Goal: Task Accomplishment & Management: Complete application form

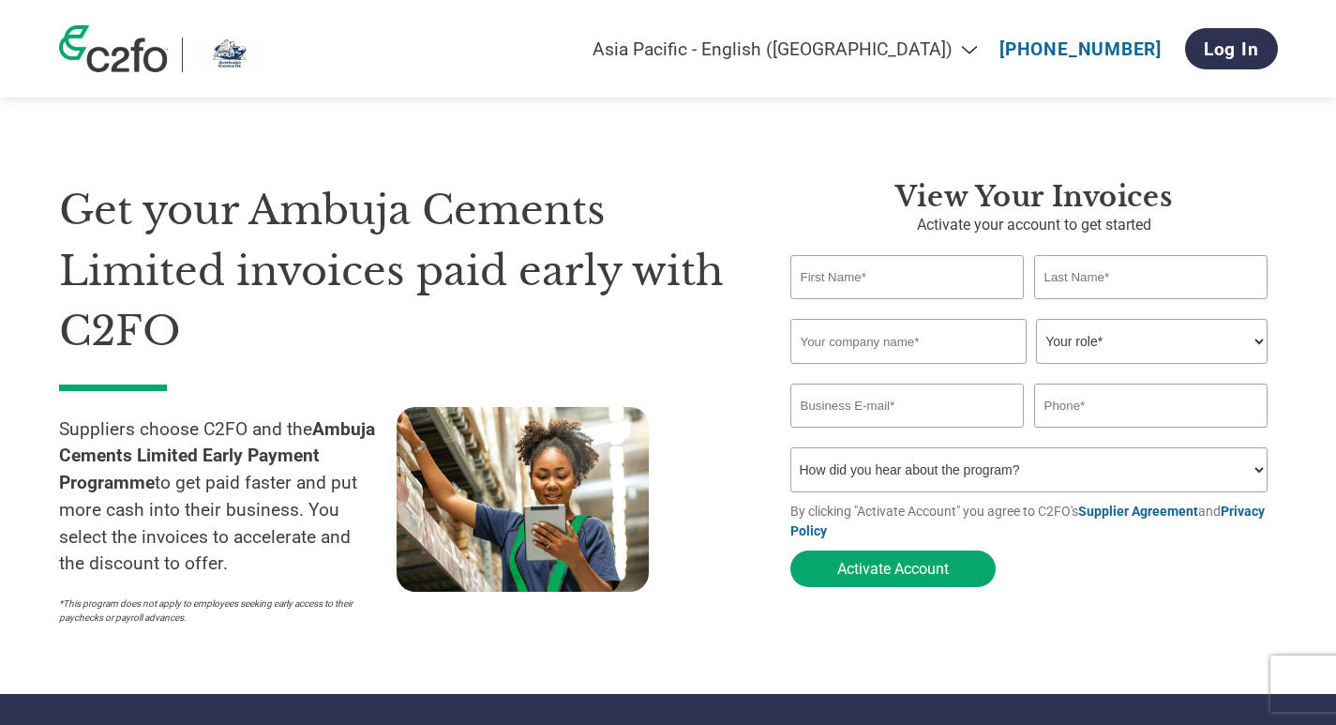
select select "en-IN"
click at [833, 271] on input "text" at bounding box center [907, 277] width 234 height 44
type input "[PERSON_NAME]"
click at [1071, 270] on input "text" at bounding box center [1151, 277] width 234 height 44
type input "[PERSON_NAME]"
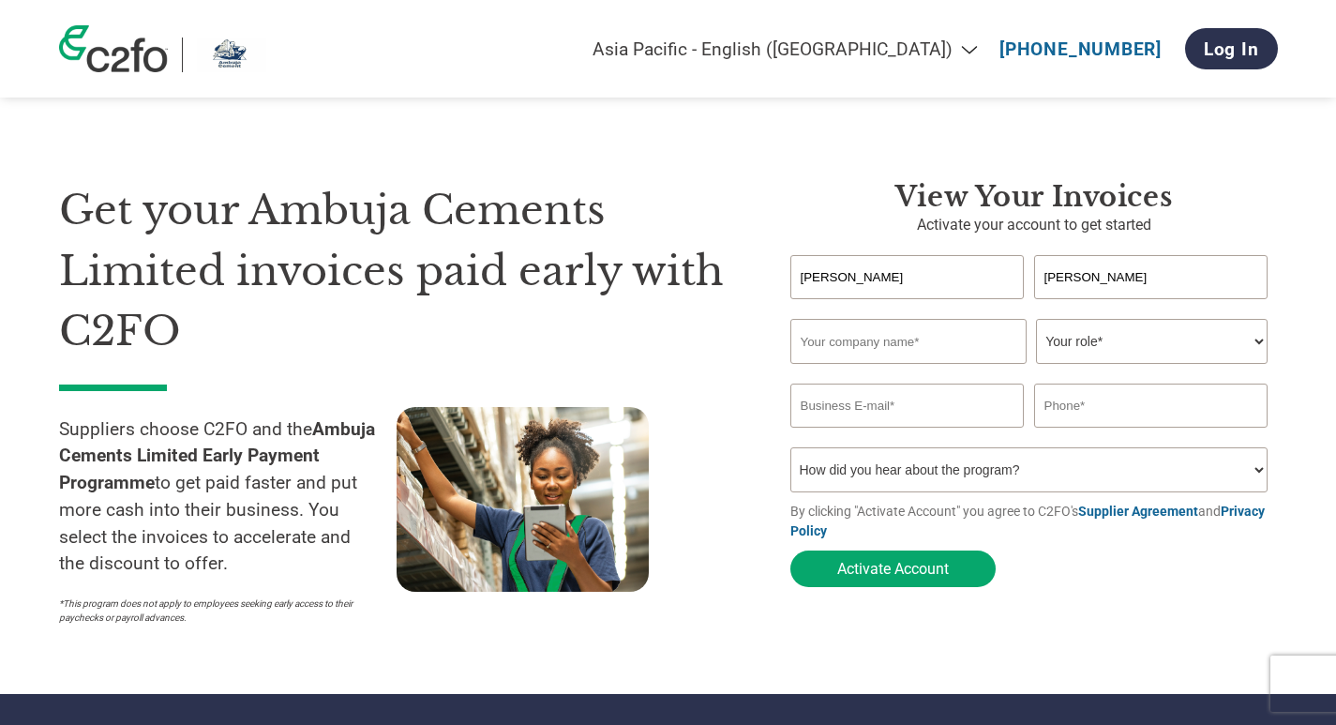
click at [828, 340] on input "text" at bounding box center [908, 341] width 236 height 45
type input "M/S RASHID SUPPLIERS"
type input "[EMAIL_ADDRESS][DOMAIN_NAME]"
type input "09759077810"
click at [969, 343] on input "M/S RASHID SUPPLIERS" at bounding box center [908, 341] width 236 height 45
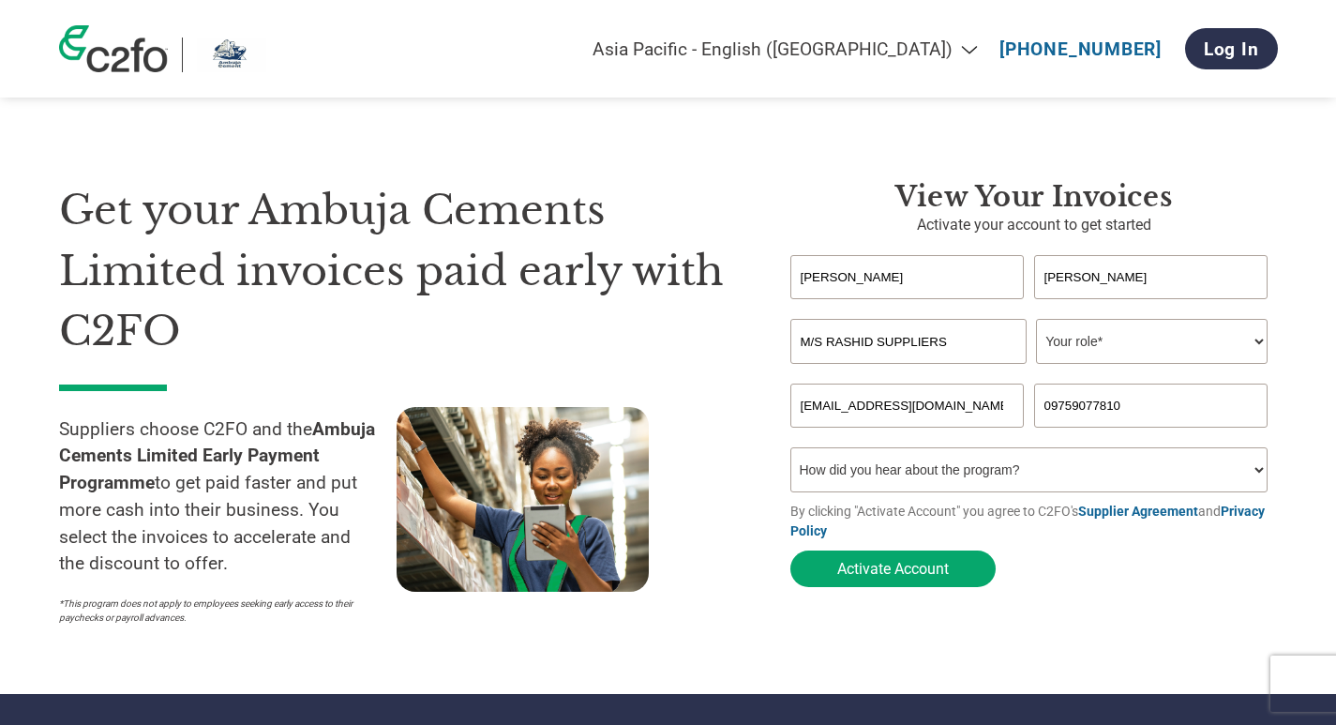
click at [821, 342] on input "M/S RASHID SUPPLIERS" at bounding box center [908, 341] width 236 height 45
click at [934, 348] on input "[PERSON_NAME]" at bounding box center [908, 341] width 236 height 45
type input "[PERSON_NAME]"
click at [1256, 341] on select "Your role* CFO Controller Credit Manager Finance Director Treasurer CEO Preside…" at bounding box center [1152, 341] width 232 height 45
select select "OWNER_FOUNDER"
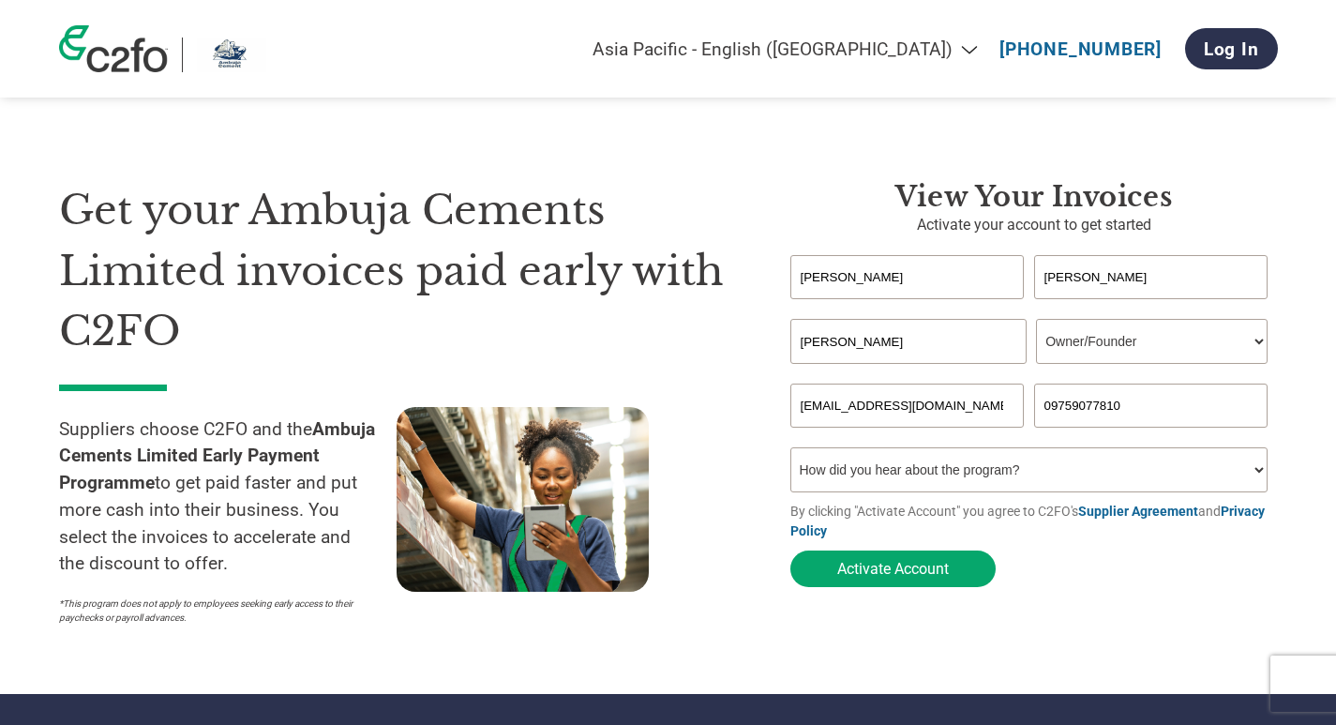
click at [1036, 321] on select "Your role* CFO Controller Credit Manager Finance Director Treasurer CEO Preside…" at bounding box center [1152, 341] width 232 height 45
click at [1263, 473] on select "How did you hear about the program? Received a letter Email Social Media Online…" at bounding box center [1029, 469] width 478 height 45
select select "Email"
click at [790, 453] on select "How did you hear about the program? Received a letter Email Social Media Online…" at bounding box center [1029, 469] width 478 height 45
click at [907, 573] on button "Activate Account" at bounding box center [892, 568] width 205 height 37
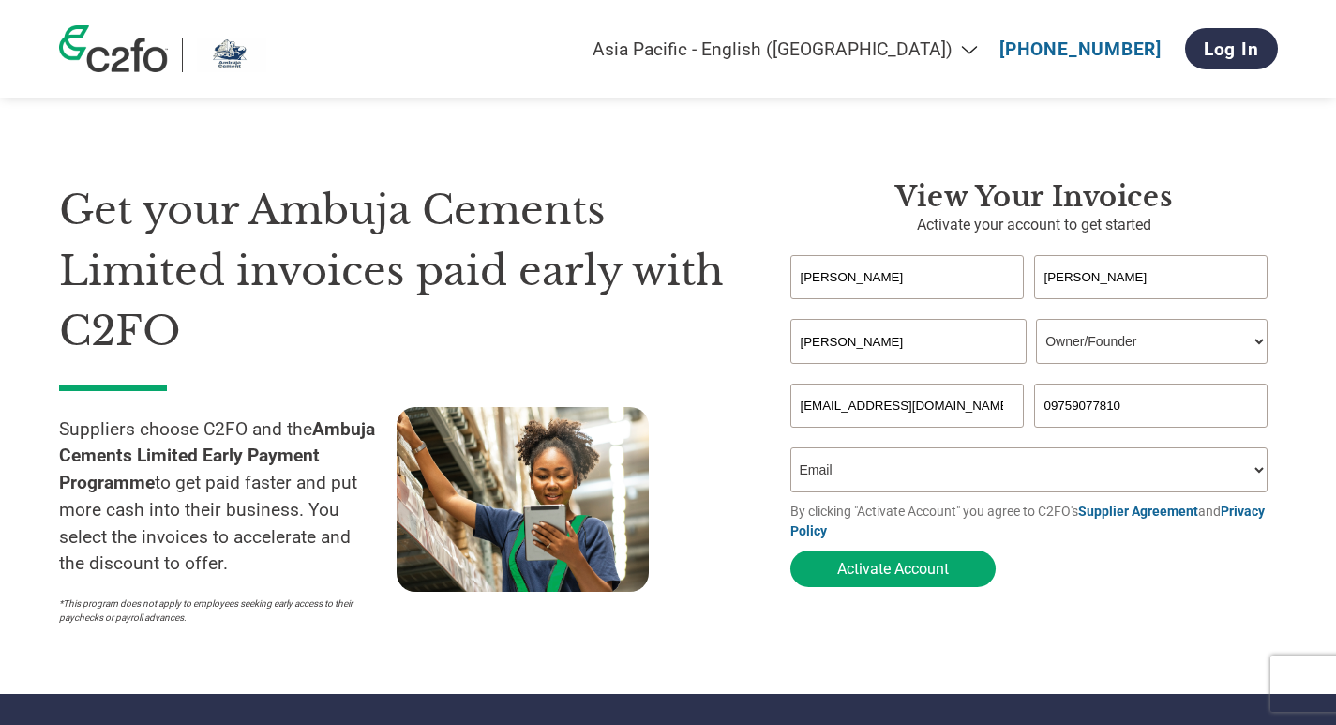
click at [864, 408] on input "[EMAIL_ADDRESS][DOMAIN_NAME]" at bounding box center [907, 405] width 234 height 44
type input "[PERSON_NAME][EMAIL_ADDRESS][DOMAIN_NAME]"
click at [1139, 412] on input "09759077810" at bounding box center [1151, 405] width 234 height 44
type input "07818859848"
click at [839, 463] on select "How did you hear about the program? Received a letter Email Social Media Online…" at bounding box center [1029, 469] width 478 height 45
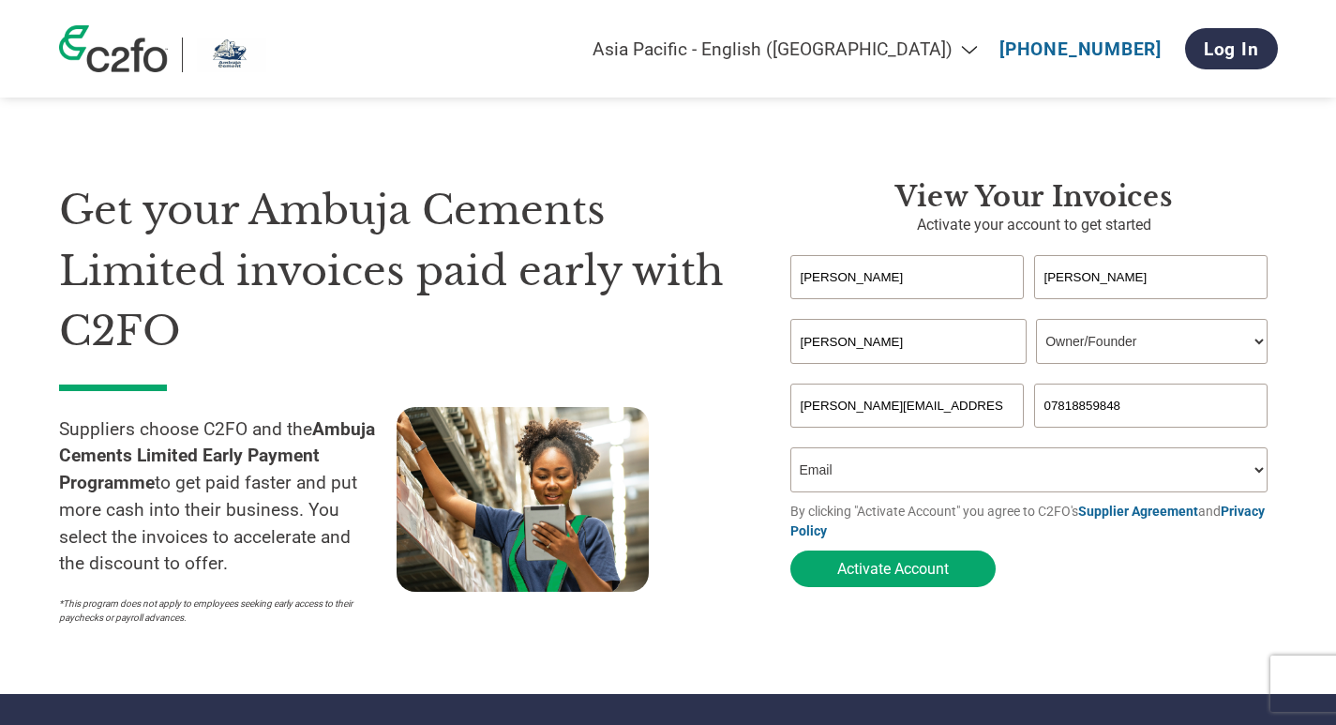
click at [790, 453] on select "How did you hear about the program? Received a letter Email Social Media Online…" at bounding box center [1029, 469] width 478 height 45
click at [875, 282] on input "[PERSON_NAME]" at bounding box center [907, 277] width 234 height 44
click at [965, 350] on input "[PERSON_NAME]" at bounding box center [908, 341] width 236 height 45
click at [998, 409] on input "[PERSON_NAME][EMAIL_ADDRESS][DOMAIN_NAME]" at bounding box center [907, 405] width 234 height 44
type input "R"
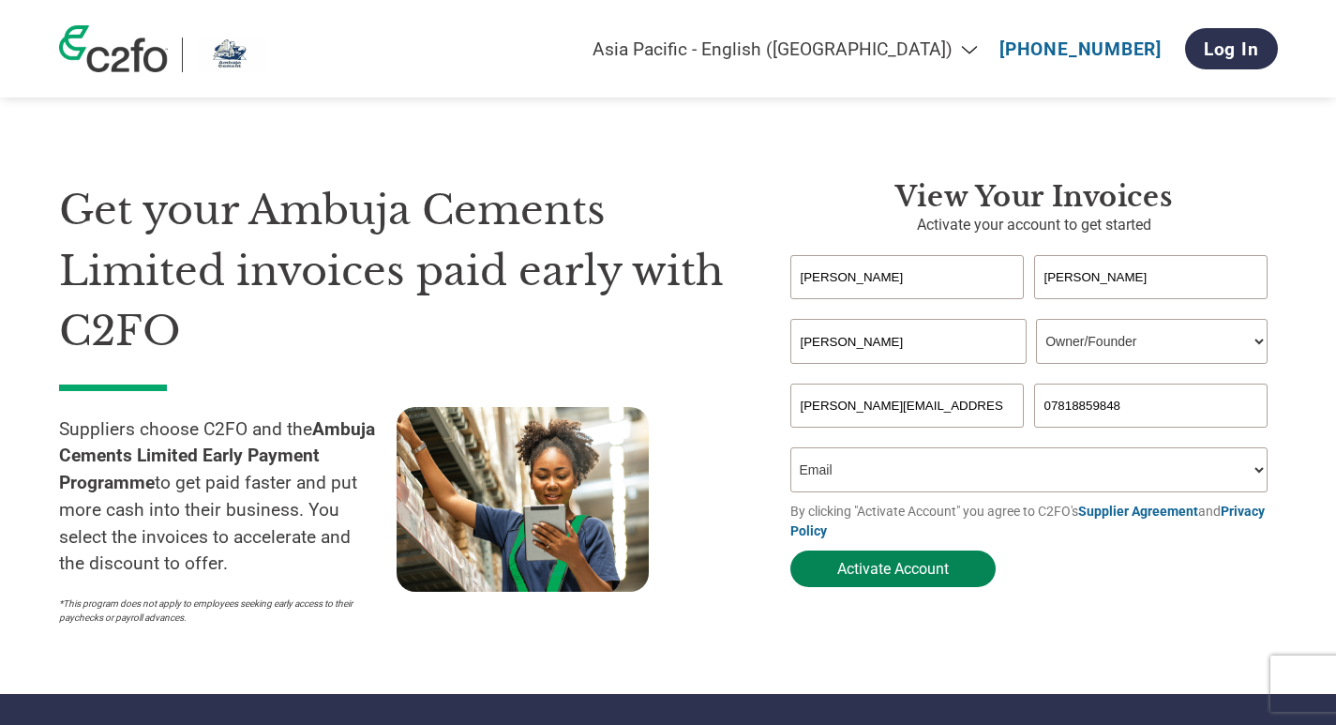
click at [897, 577] on button "Activate Account" at bounding box center [892, 568] width 205 height 37
click at [889, 471] on select "How did you hear about the program? Received a letter Email Social Media Online…" at bounding box center [1029, 469] width 478 height 45
click at [830, 409] on input "[PERSON_NAME][EMAIL_ADDRESS][DOMAIN_NAME]" at bounding box center [907, 405] width 234 height 44
type input "[PERSON_NAME][EMAIL_ADDRESS][DOMAIN_NAME]"
click at [984, 405] on input "[PERSON_NAME][EMAIL_ADDRESS][DOMAIN_NAME]" at bounding box center [907, 405] width 234 height 44
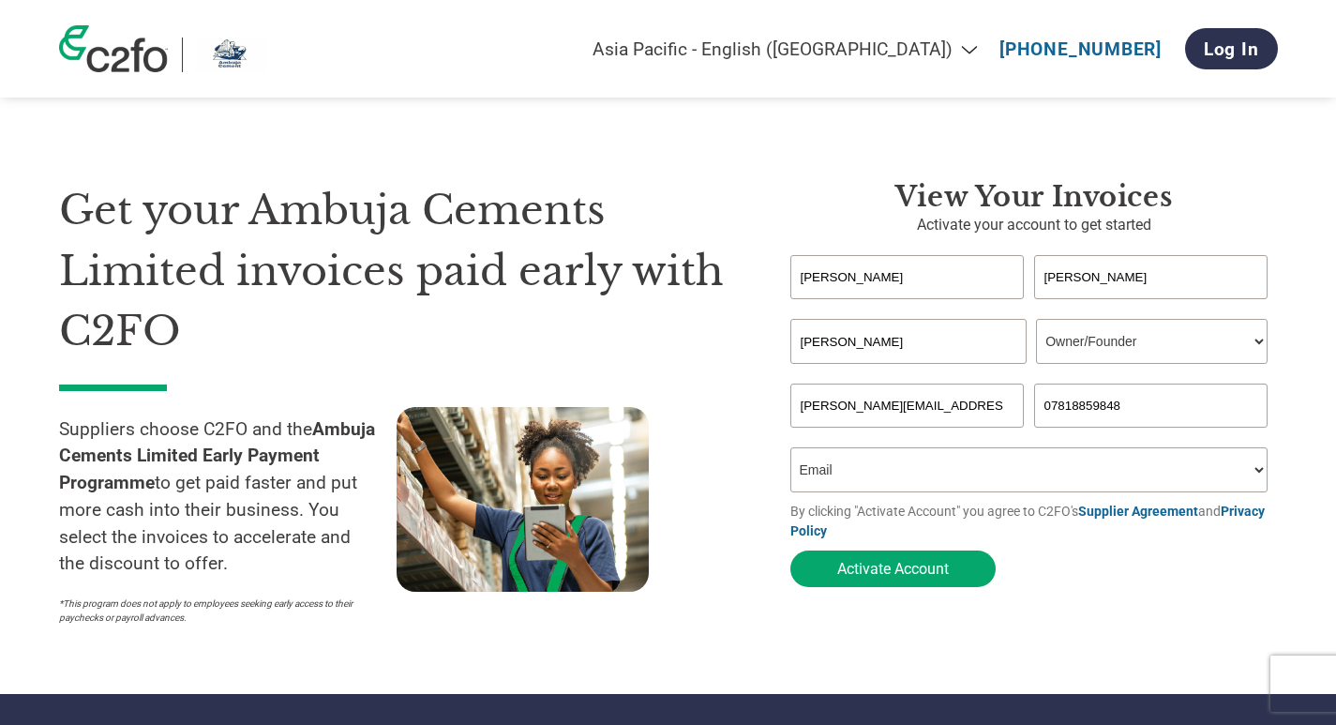
click at [790, 550] on button "Activate Account" at bounding box center [892, 568] width 205 height 37
click at [799, 455] on select "How did you hear about the program? Received a letter Email Social Media Online…" at bounding box center [1029, 469] width 478 height 45
select select "Social Media"
click at [790, 453] on select "How did you hear about the program? Received a letter Email Social Media Online…" at bounding box center [1029, 469] width 478 height 45
click at [870, 574] on button "Activate Account" at bounding box center [892, 568] width 205 height 37
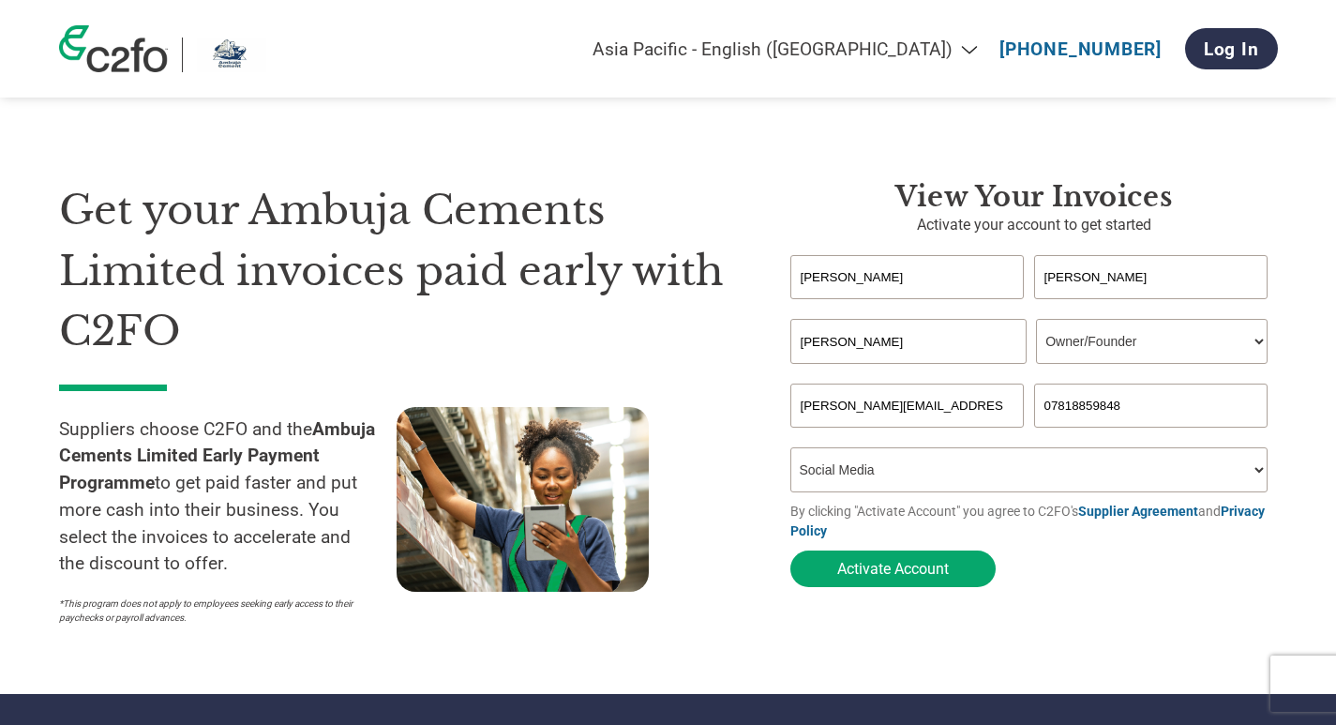
click at [1121, 407] on input "07818859848" at bounding box center [1151, 405] width 234 height 44
type input "09759077810"
click at [910, 570] on button "Activate Account" at bounding box center [892, 568] width 205 height 37
click at [802, 460] on select "How did you hear about the program? Received a letter Email Social Media Online…" at bounding box center [1029, 469] width 478 height 45
select select "Received a Letter"
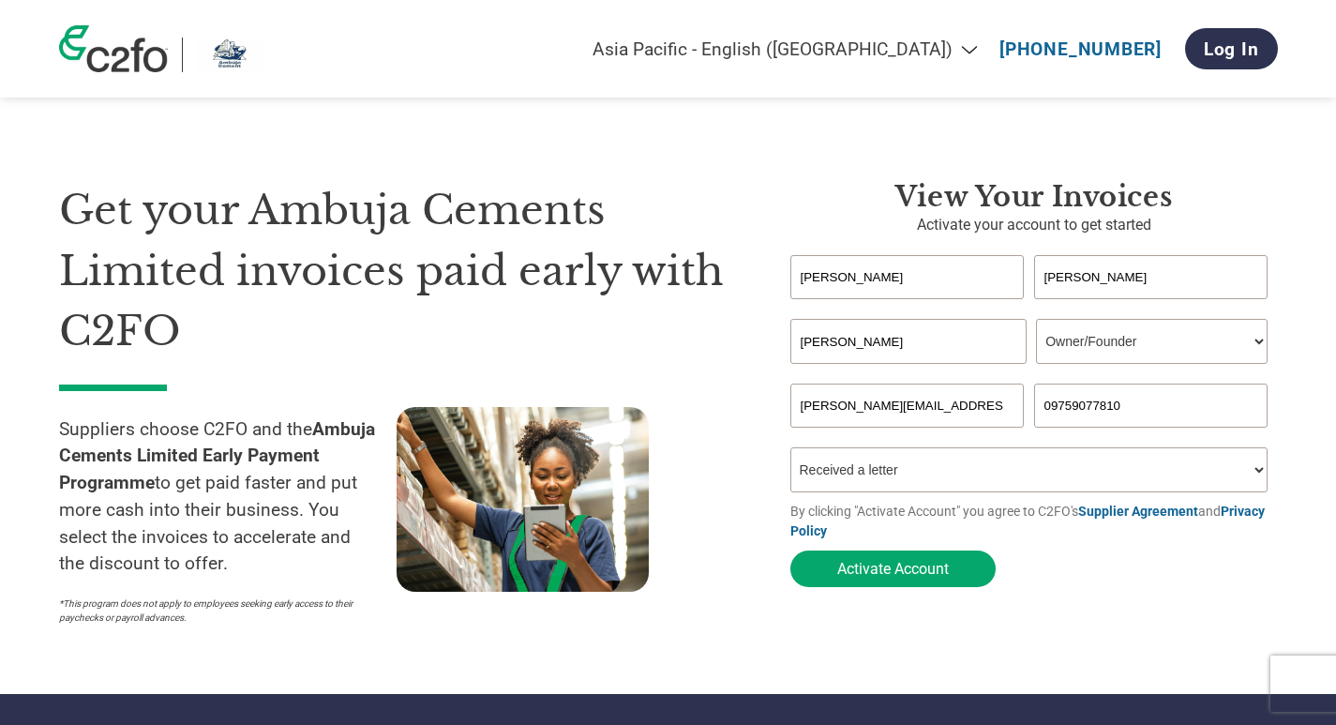
click at [790, 453] on select "How did you hear about the program? Received a letter Email Social Media Online…" at bounding box center [1029, 469] width 478 height 45
click at [917, 583] on button "Activate Account" at bounding box center [892, 568] width 205 height 37
type input "R"
click at [812, 411] on input "email" at bounding box center [907, 405] width 234 height 44
type input "[PERSON_NAME][EMAIL_ADDRESS][DOMAIN_NAME]"
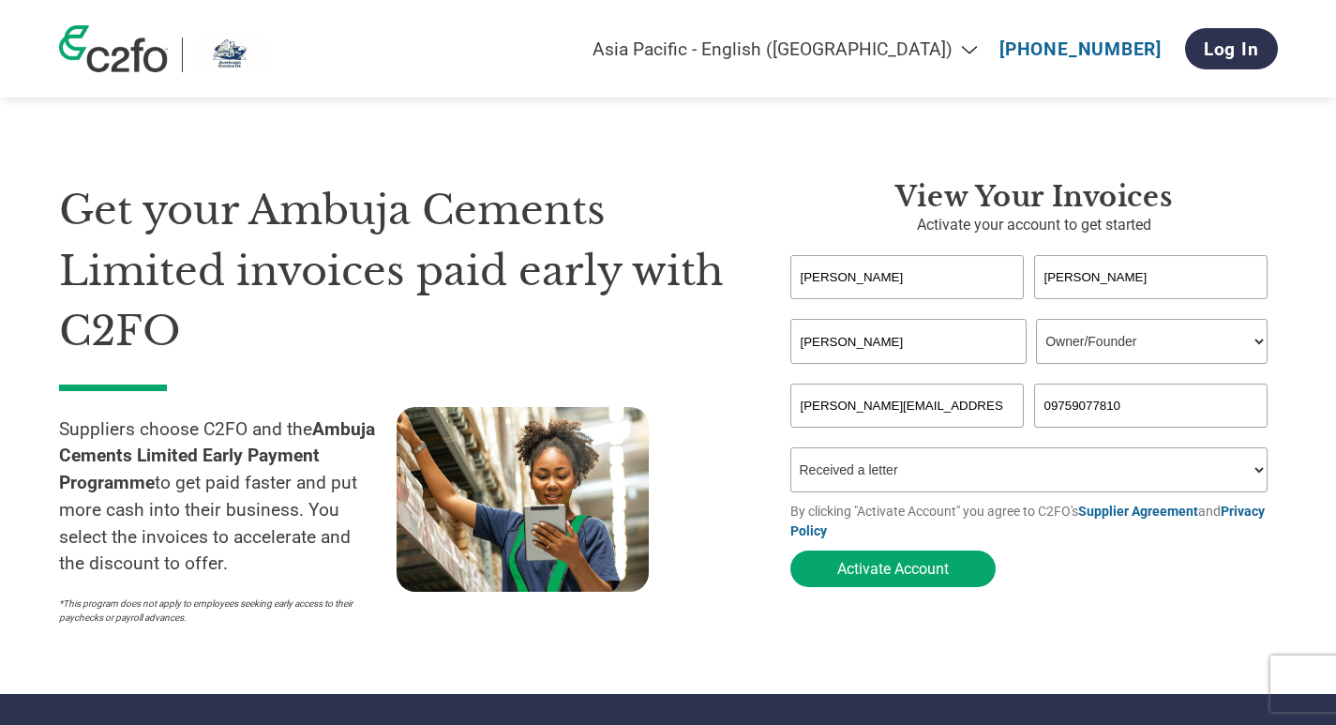
click at [801, 458] on select "How did you hear about the program? Received a letter Email Social Media Online…" at bounding box center [1029, 469] width 478 height 45
click at [996, 412] on input "[PERSON_NAME][EMAIL_ADDRESS][DOMAIN_NAME]" at bounding box center [907, 405] width 234 height 44
click at [903, 575] on button "Activate Account" at bounding box center [892, 568] width 205 height 37
click at [898, 573] on button "Activate Account" at bounding box center [892, 568] width 205 height 37
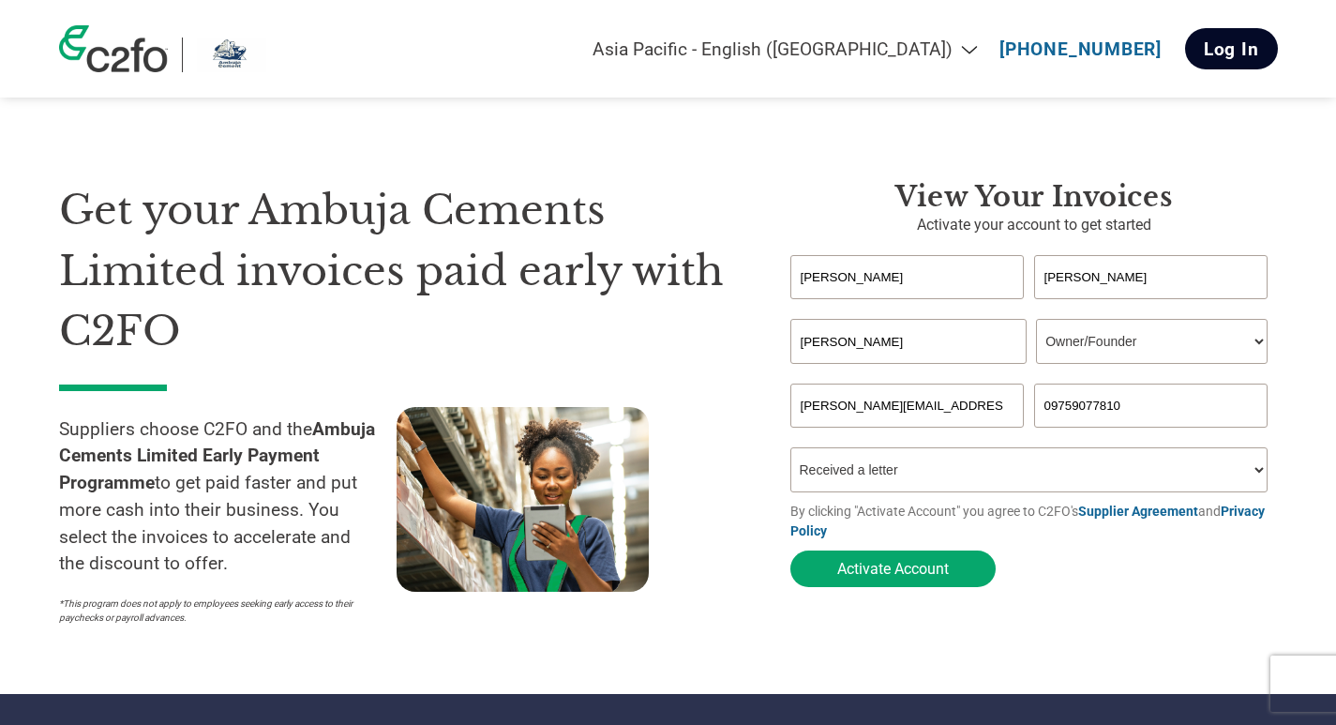
click at [1239, 43] on link "Log In" at bounding box center [1231, 48] width 93 height 41
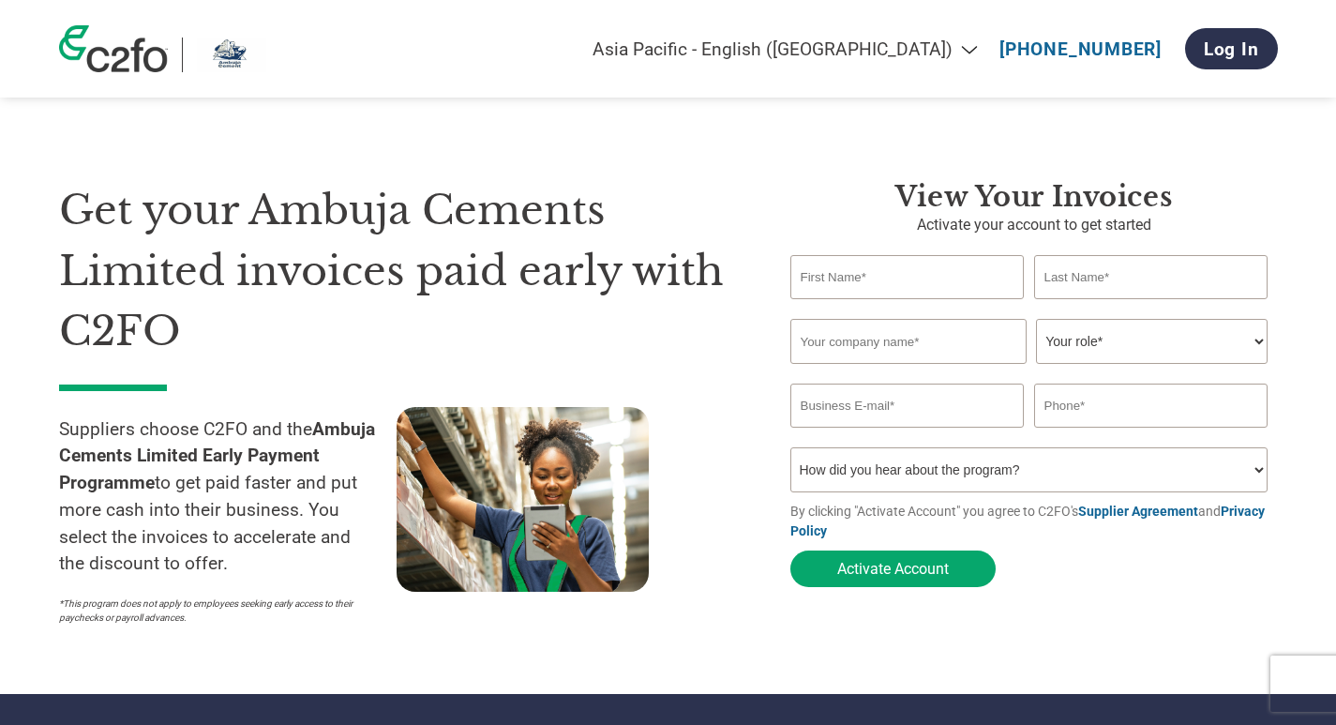
select select "en-IN"
click at [825, 271] on input "text" at bounding box center [907, 277] width 234 height 44
click at [809, 411] on input "email" at bounding box center [907, 405] width 234 height 44
paste input "rao.rashid87@gmail.com"
type input "rao.rashid87@gmail.com"
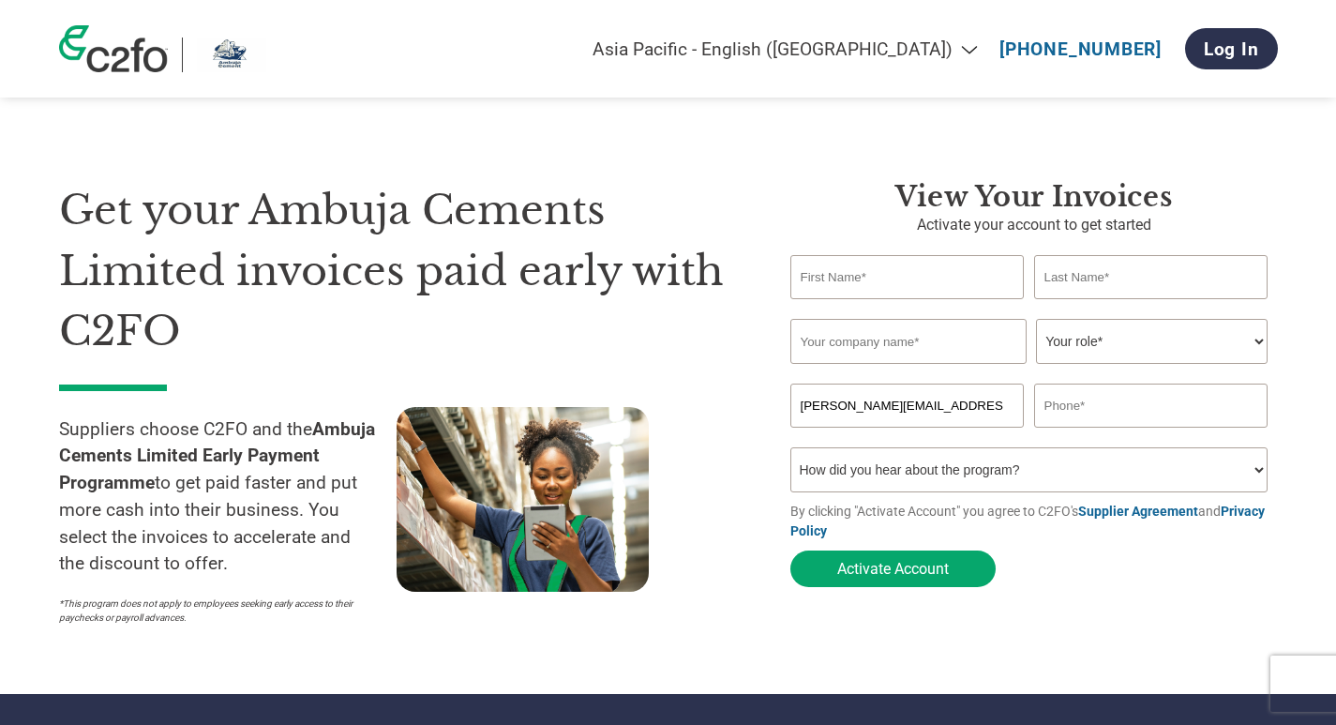
click at [814, 279] on input "text" at bounding box center [907, 277] width 234 height 44
type input "[PERSON_NAME]"
click at [1065, 275] on input "text" at bounding box center [1151, 277] width 234 height 44
type input "RASHID"
click at [875, 348] on input "text" at bounding box center [908, 341] width 236 height 45
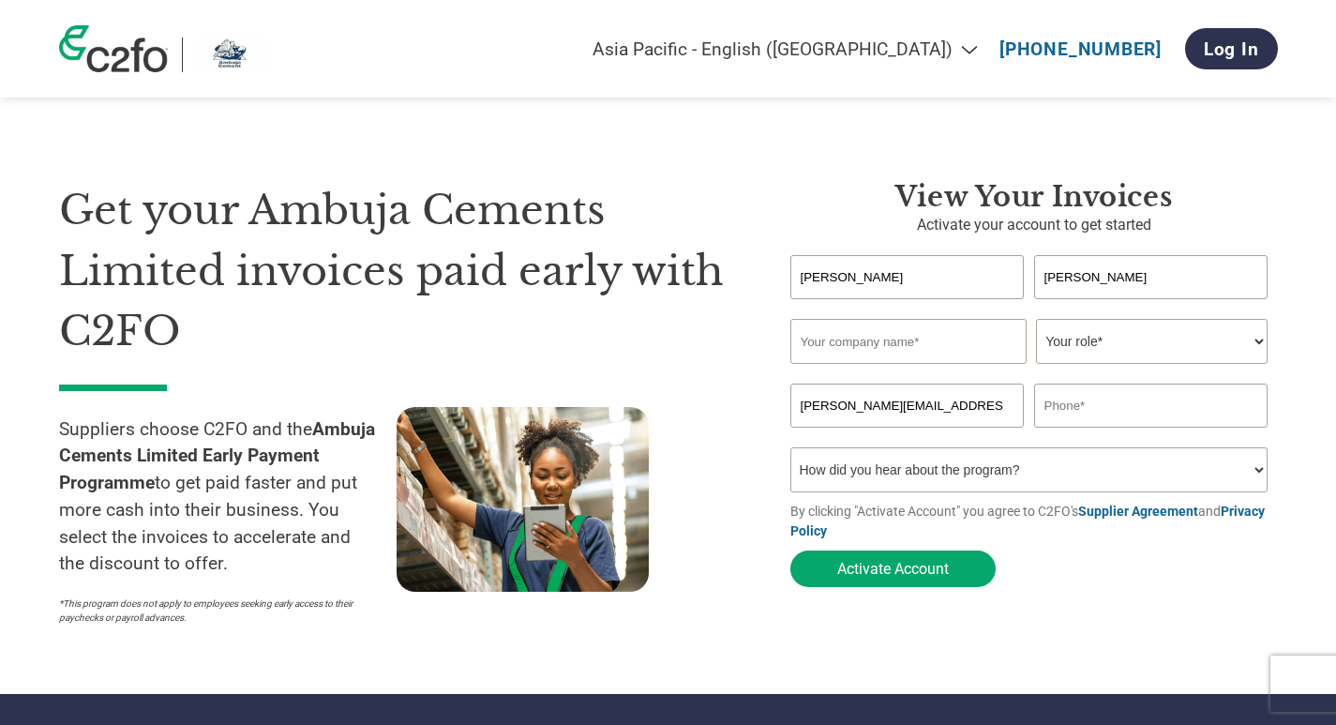
type input "M/S RASHID SUPPLIERS"
type input "09759077810"
click at [823, 342] on input "M/S RASHID SUPPLIERS" at bounding box center [908, 341] width 236 height 45
type input "[PERSON_NAME]"
click at [1254, 342] on select "Your role* CFO Controller Credit Manager Finance Director Treasurer CEO Preside…" at bounding box center [1152, 341] width 232 height 45
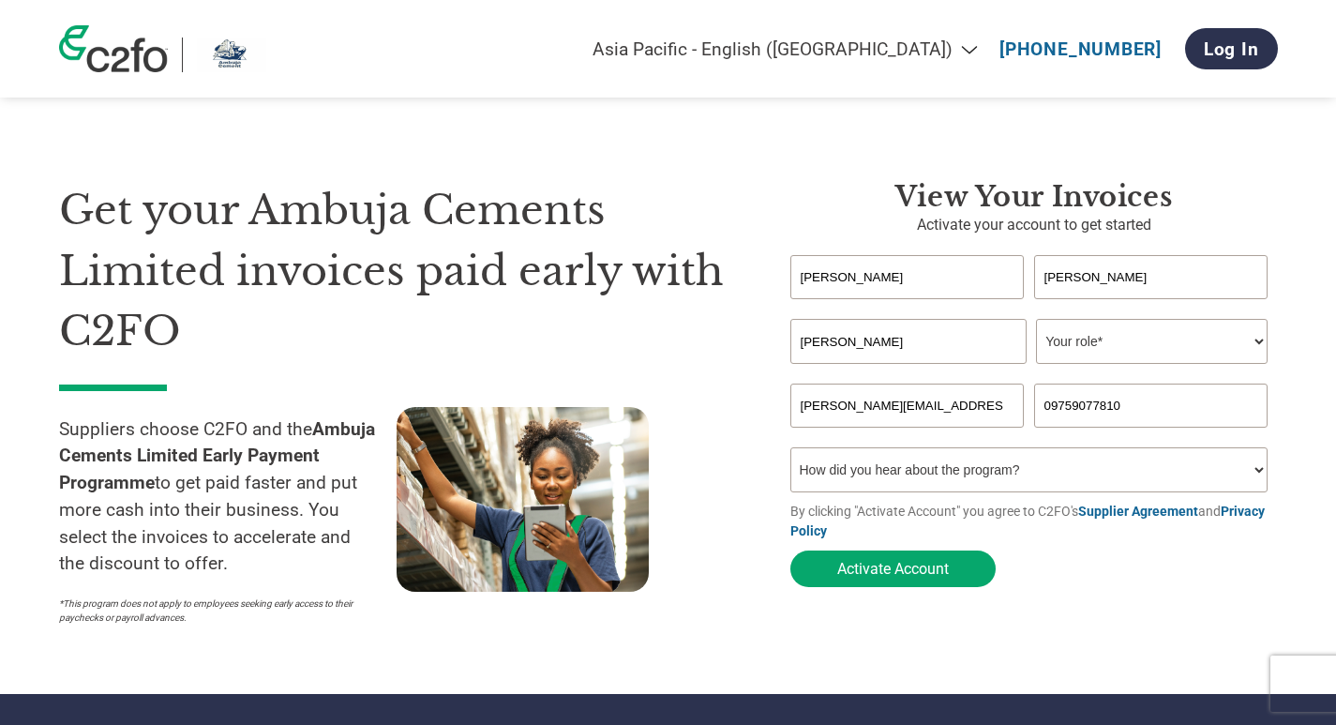
select select "OWNER_FOUNDER"
click at [1036, 321] on select "Your role* CFO Controller Credit Manager Finance Director Treasurer CEO Preside…" at bounding box center [1152, 341] width 232 height 45
click at [1260, 471] on select "How did you hear about the program? Received a letter Email Social Media Online…" at bounding box center [1029, 469] width 478 height 45
select select "Social Media"
click at [790, 453] on select "How did you hear about the program? Received a letter Email Social Media Online…" at bounding box center [1029, 469] width 478 height 45
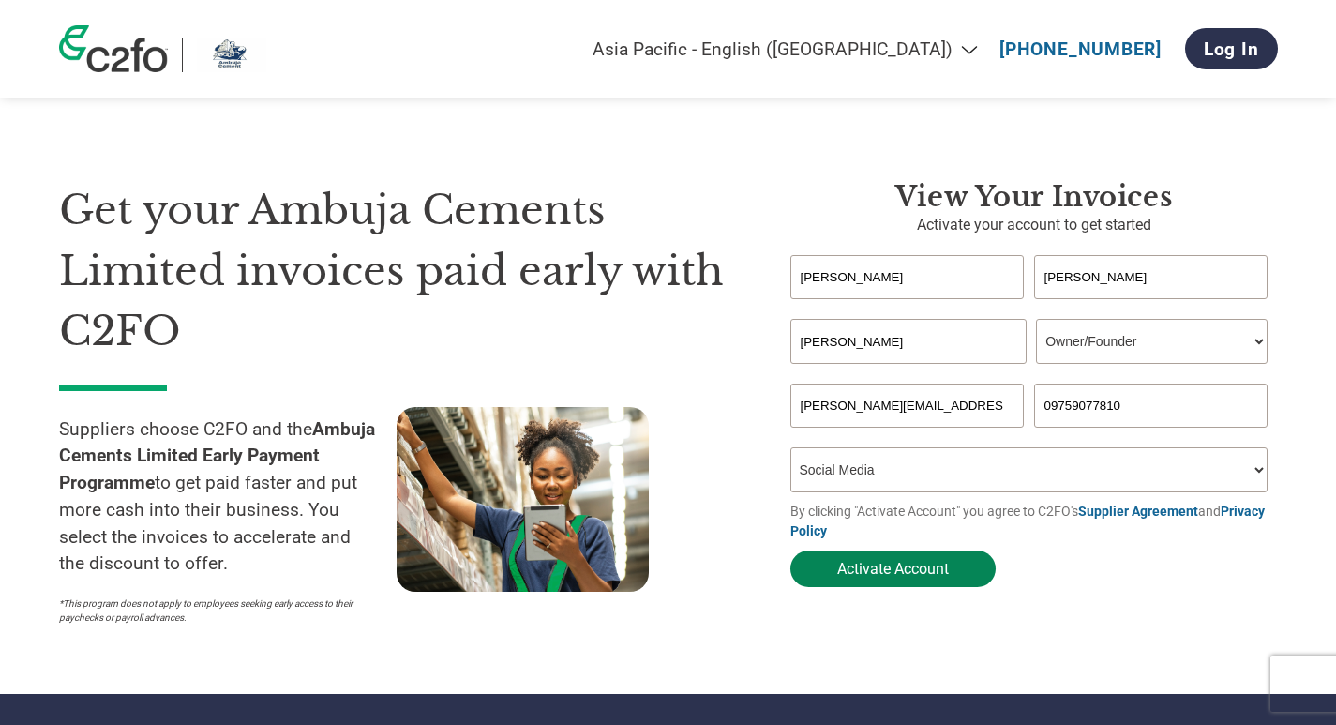
click at [899, 569] on button "Activate Account" at bounding box center [892, 568] width 205 height 37
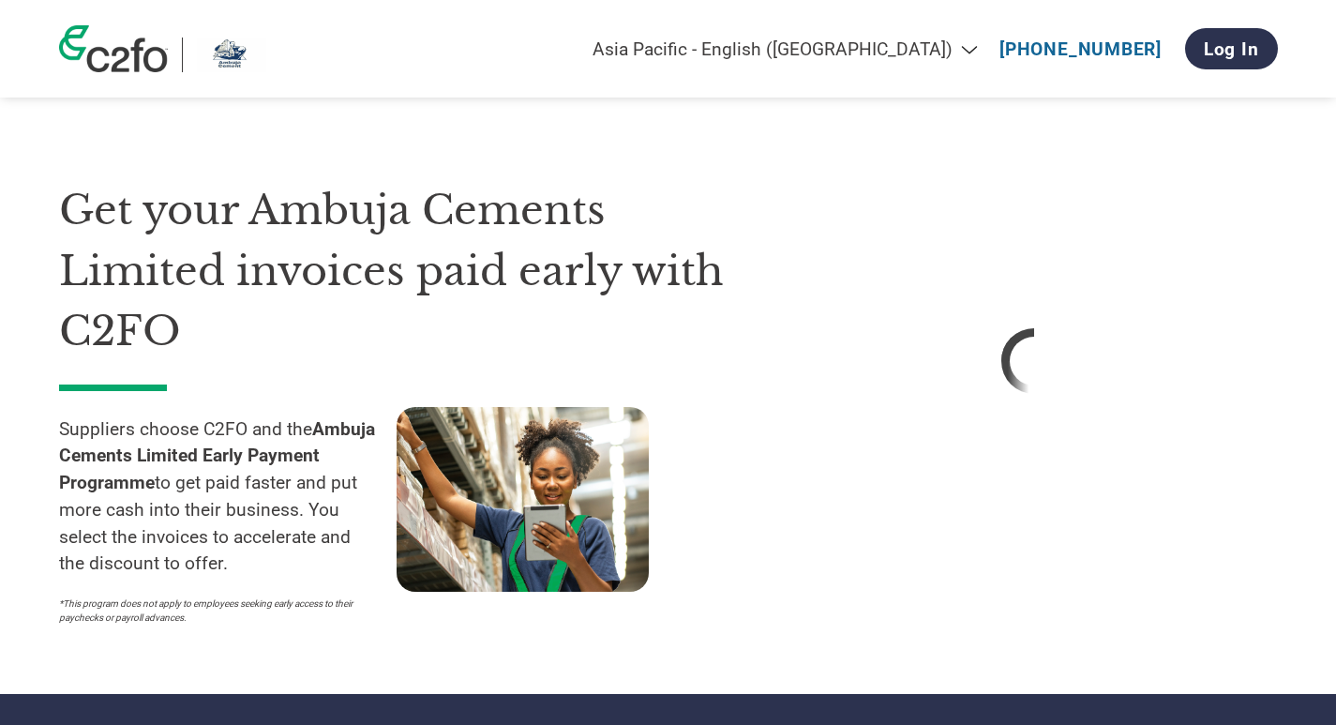
select select "OWNER_FOUNDER"
select select "Social Media"
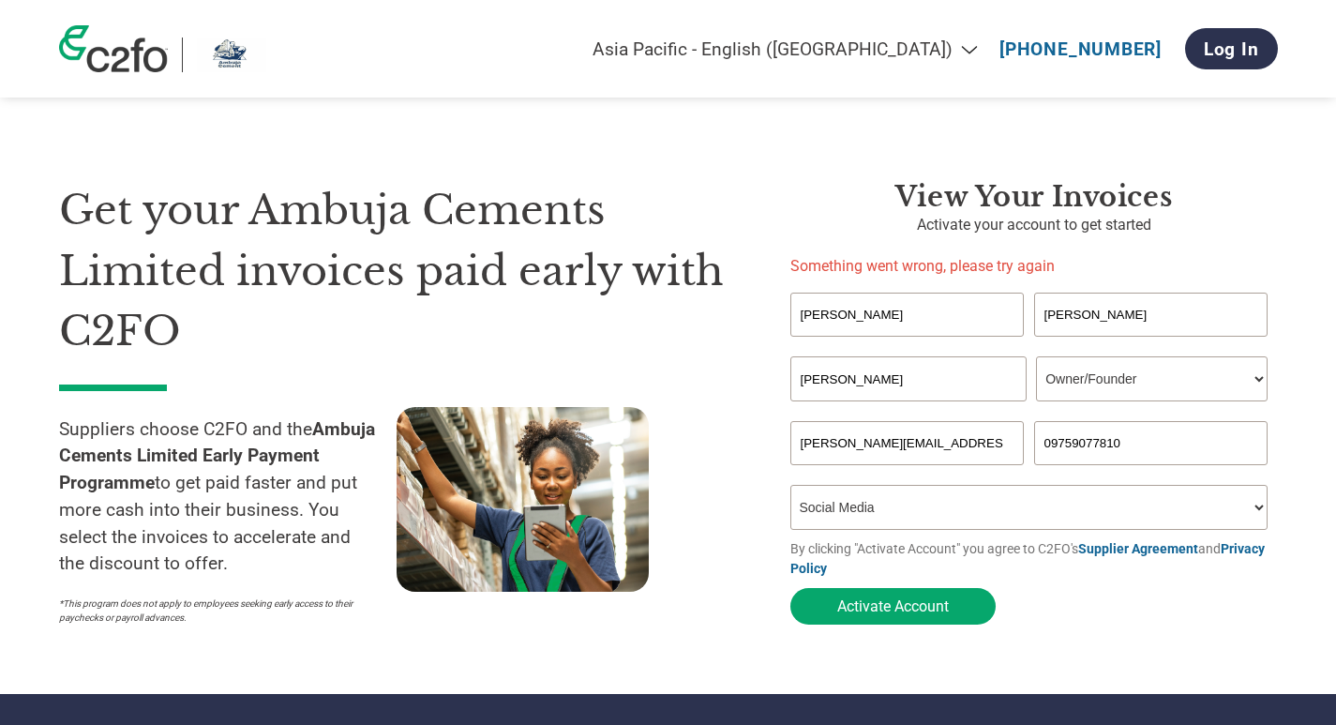
click at [1259, 382] on select "Your role* CFO Controller Credit Manager Finance Director Treasurer CEO Preside…" at bounding box center [1152, 378] width 232 height 45
select select "PRESIDENT"
click at [1036, 356] on select "Your role* CFO Controller Credit Manager Finance Director Treasurer CEO Preside…" at bounding box center [1152, 378] width 232 height 45
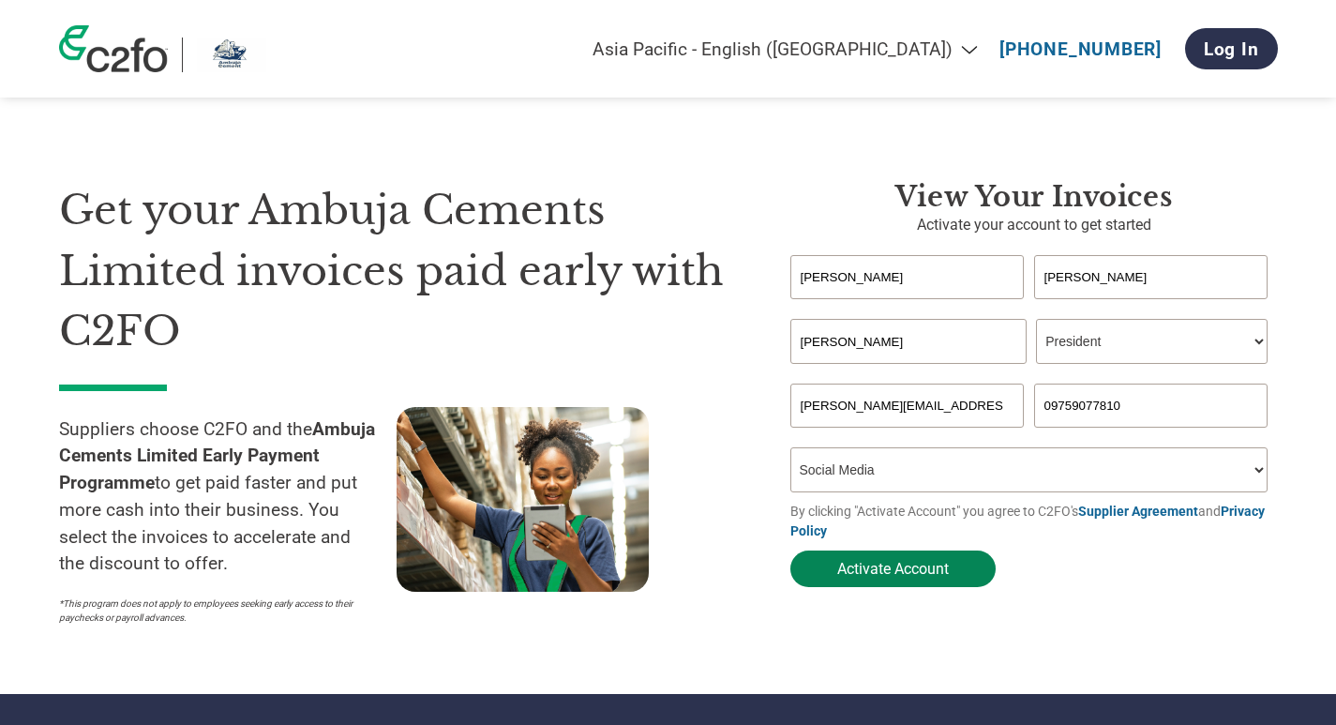
click at [864, 574] on button "Activate Account" at bounding box center [892, 568] width 205 height 37
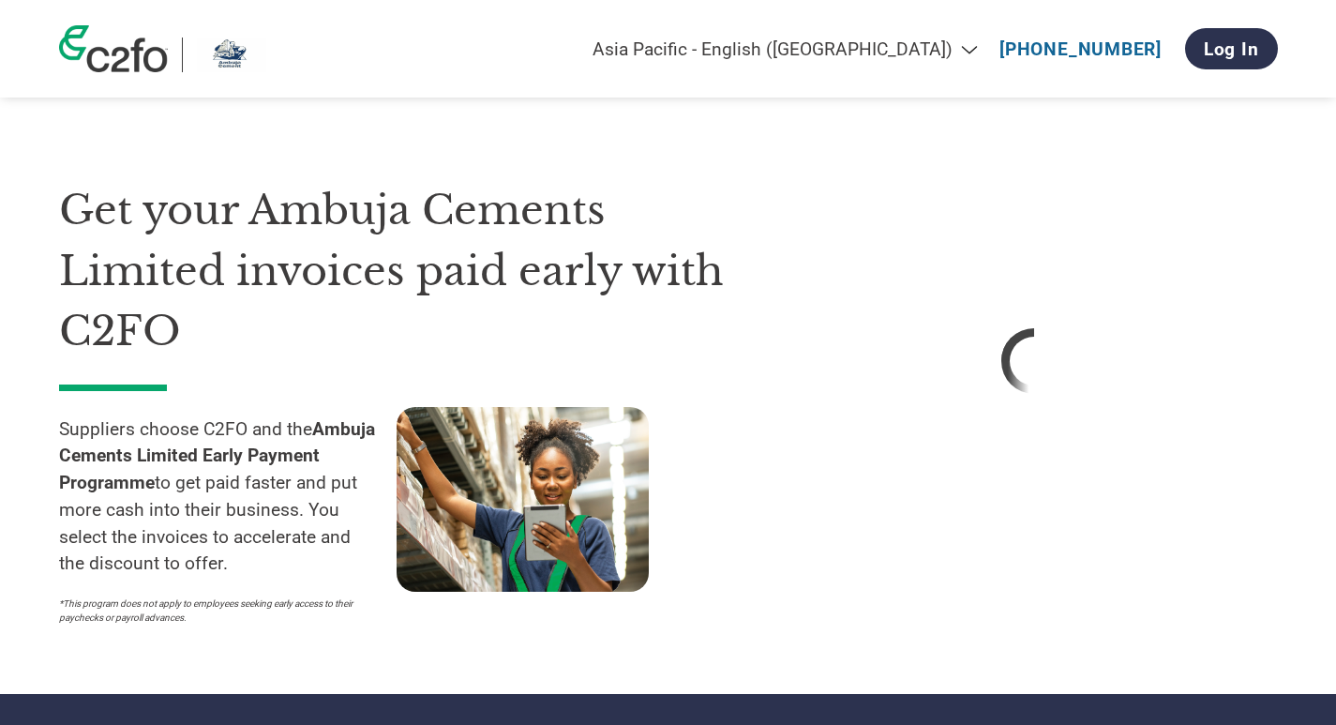
select select "PRESIDENT"
select select "Social Media"
